Goal: Transaction & Acquisition: Purchase product/service

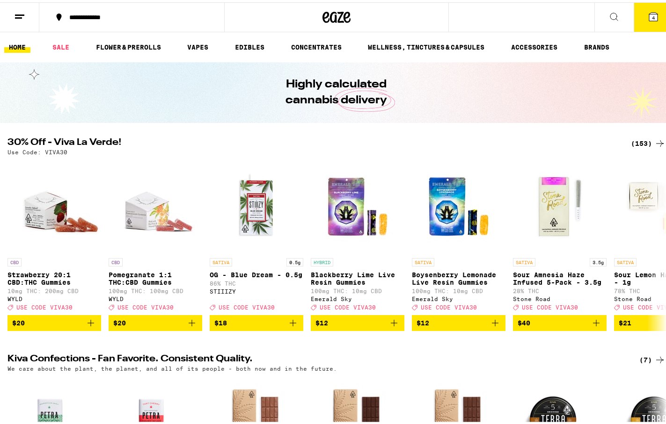
click at [631, 142] on div "(153)" at bounding box center [648, 141] width 35 height 11
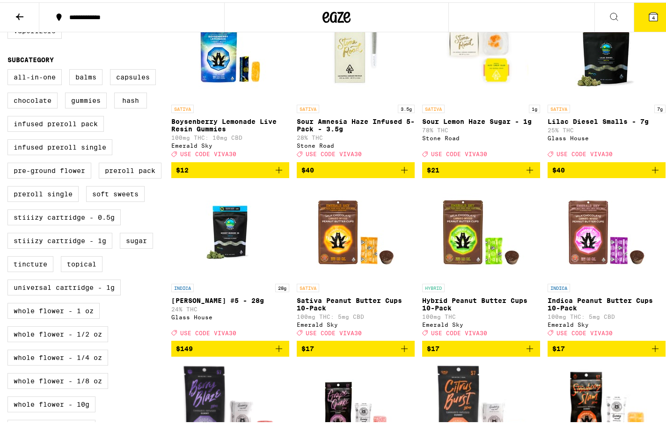
scroll to position [343, 0]
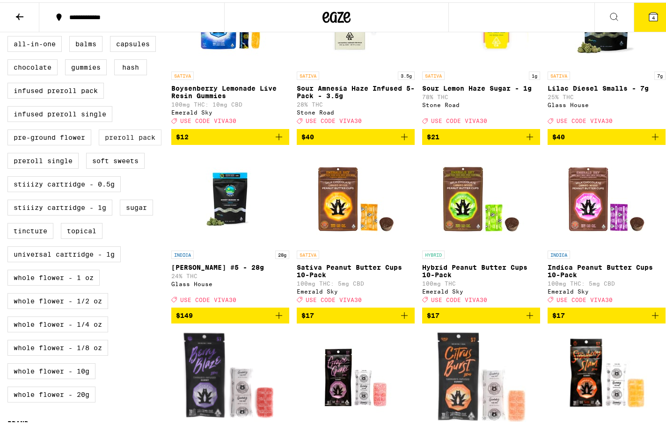
click at [122, 143] on label "Preroll Pack" at bounding box center [130, 135] width 63 height 16
click at [10, 36] on input "Preroll Pack" at bounding box center [9, 35] width 0 height 0
checkbox input "true"
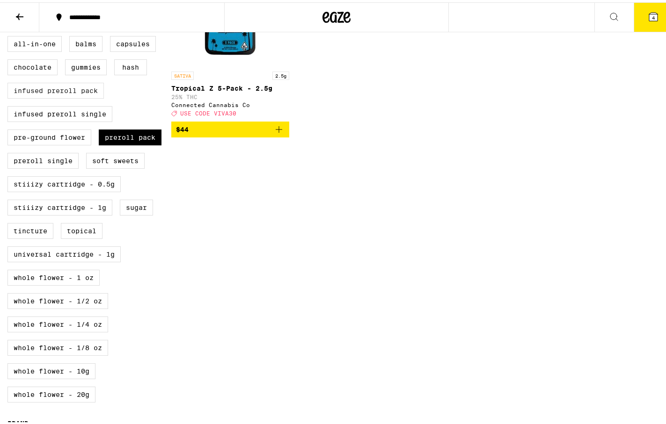
click at [84, 96] on label "Infused Preroll Pack" at bounding box center [55, 88] width 96 height 16
click at [10, 36] on input "Infused Preroll Pack" at bounding box center [9, 35] width 0 height 0
checkbox input "true"
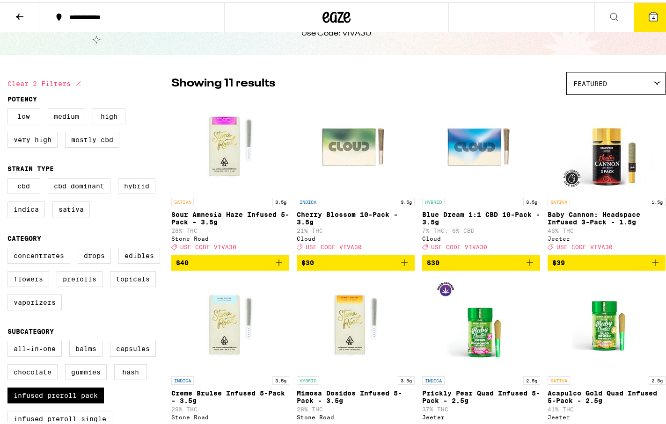
scroll to position [31, 0]
